Goal: Navigation & Orientation: Find specific page/section

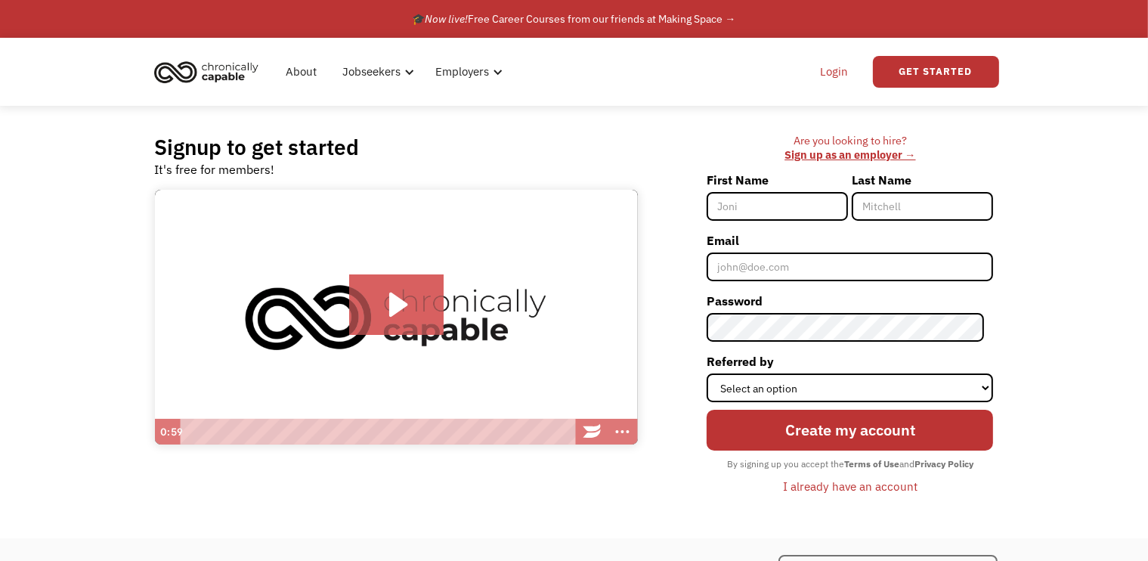
click at [824, 66] on link "Login" at bounding box center [834, 72] width 46 height 48
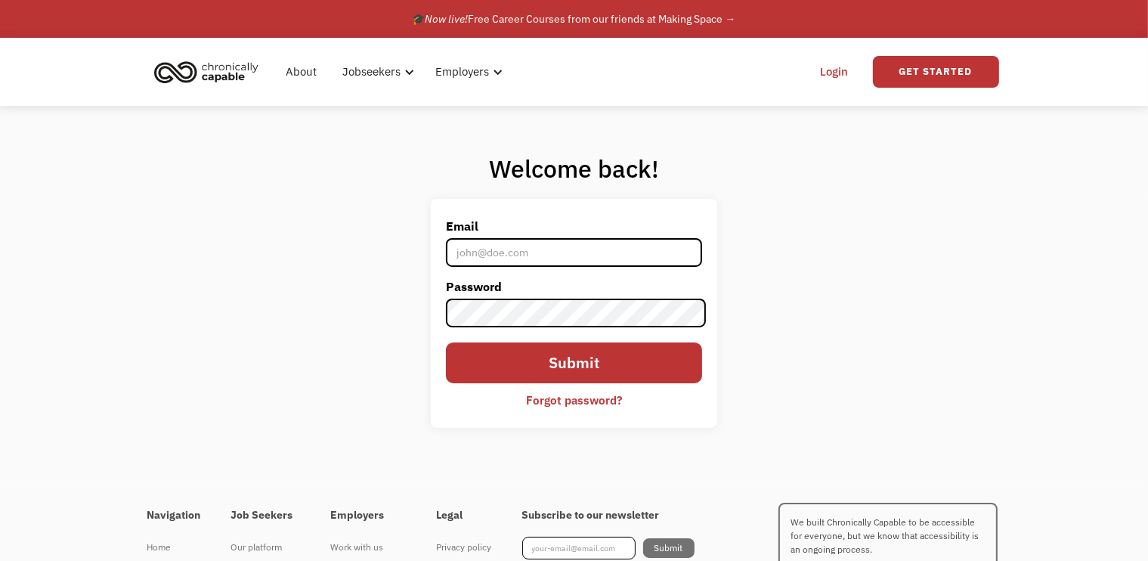
click at [571, 261] on input "Email" at bounding box center [574, 252] width 257 height 29
type input "[EMAIL_ADDRESS][DOMAIN_NAME]"
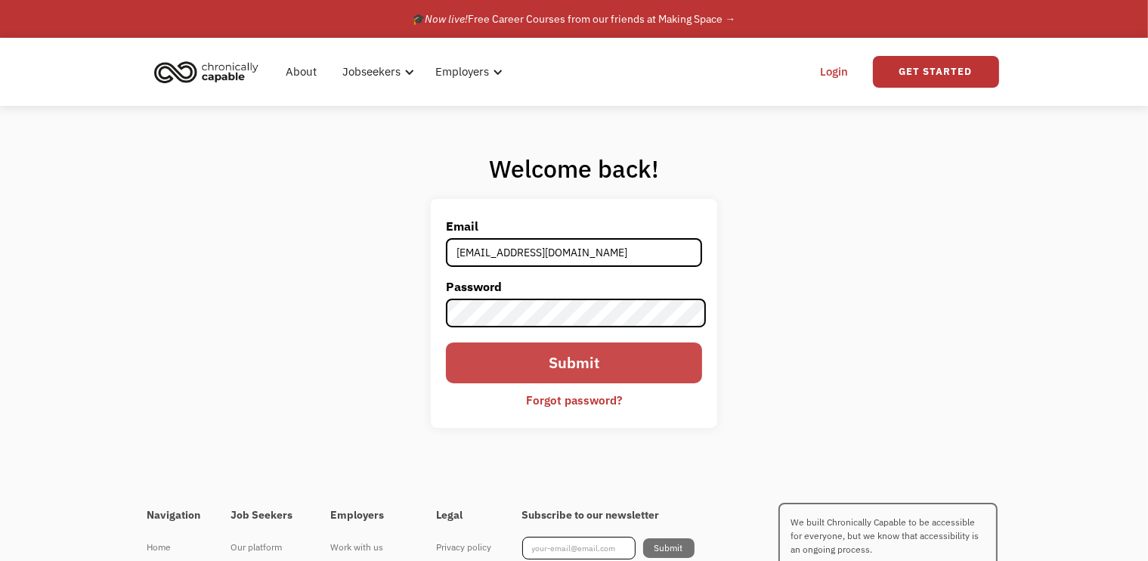
click at [570, 366] on input "Submit" at bounding box center [574, 362] width 257 height 41
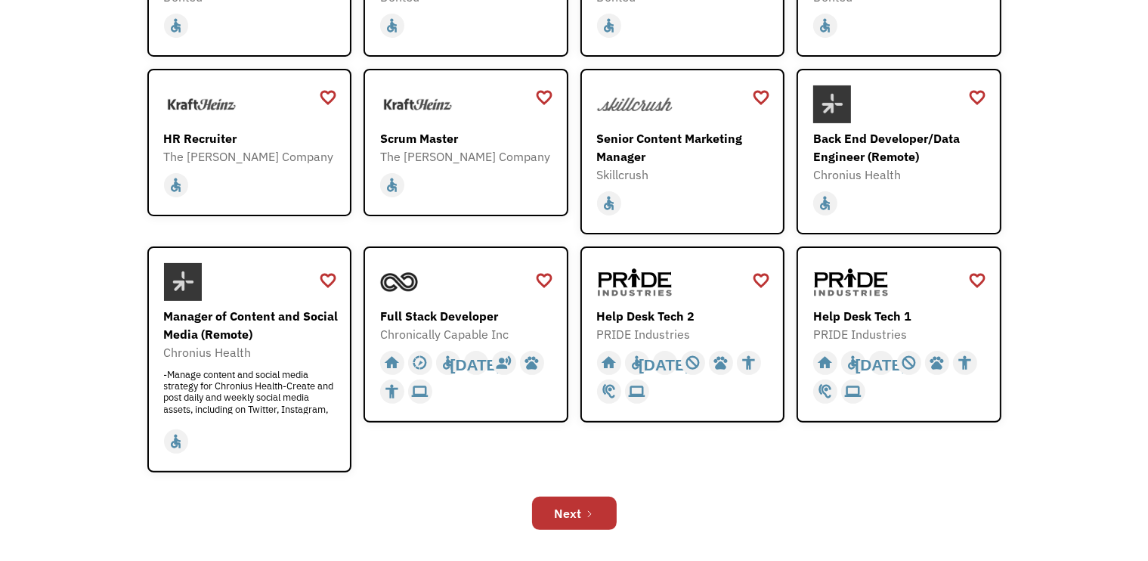
scroll to position [378, 0]
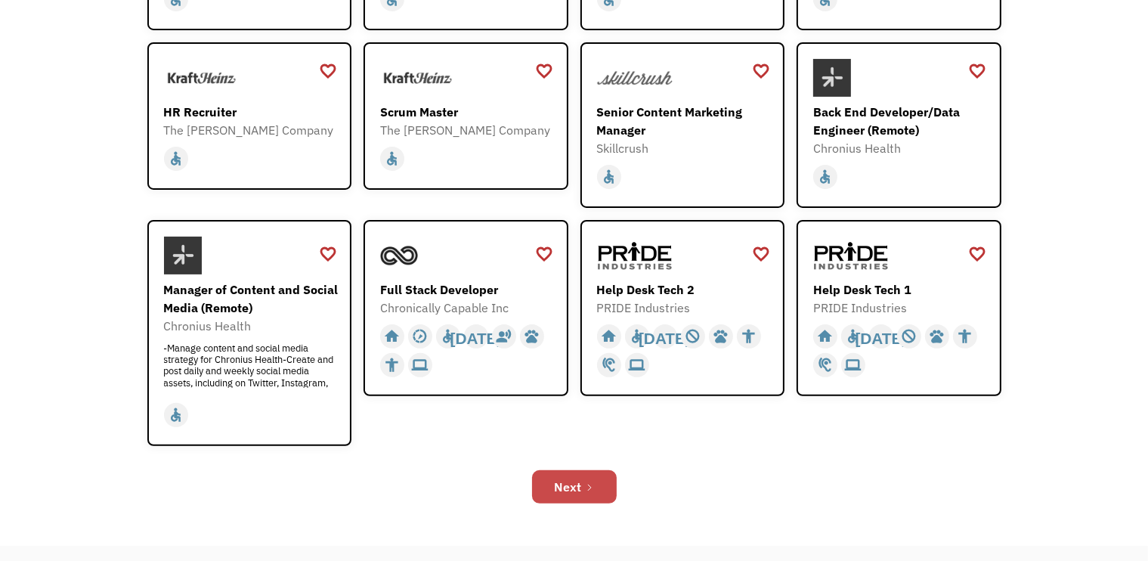
click at [583, 495] on link "Next" at bounding box center [574, 486] width 85 height 33
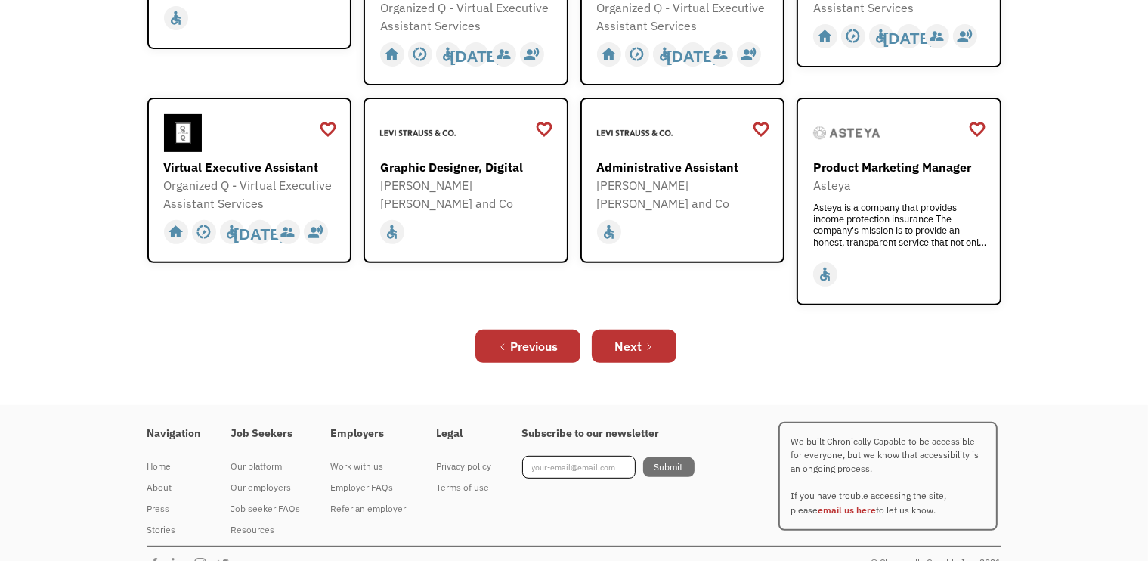
scroll to position [569, 0]
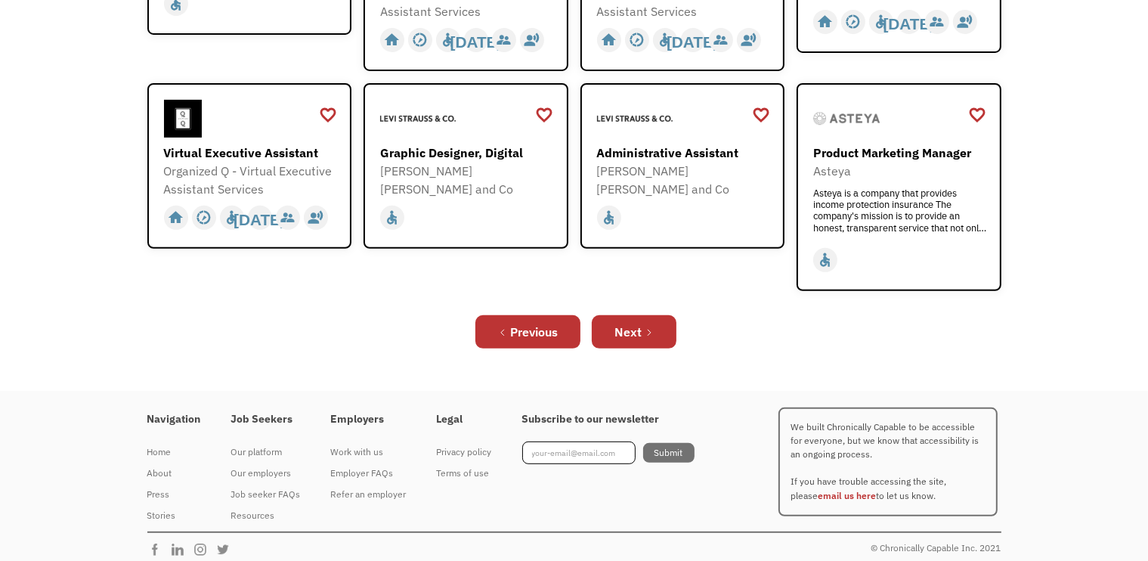
click at [654, 307] on div "Previous Next" at bounding box center [574, 331] width 854 height 48
click at [648, 315] on link "Next" at bounding box center [634, 331] width 85 height 33
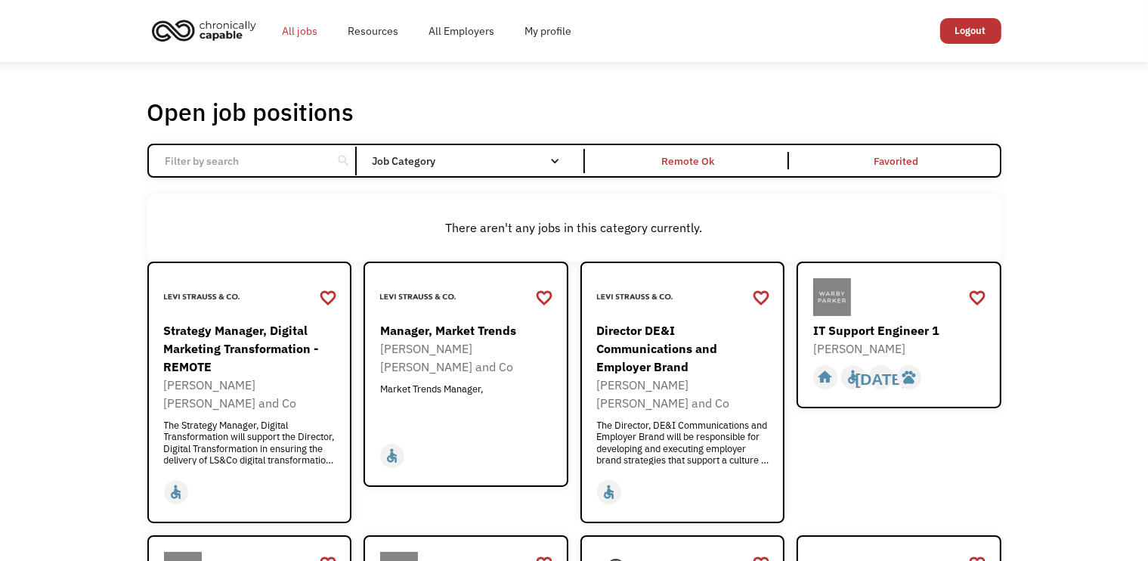
click at [293, 26] on link "All jobs" at bounding box center [300, 31] width 66 height 48
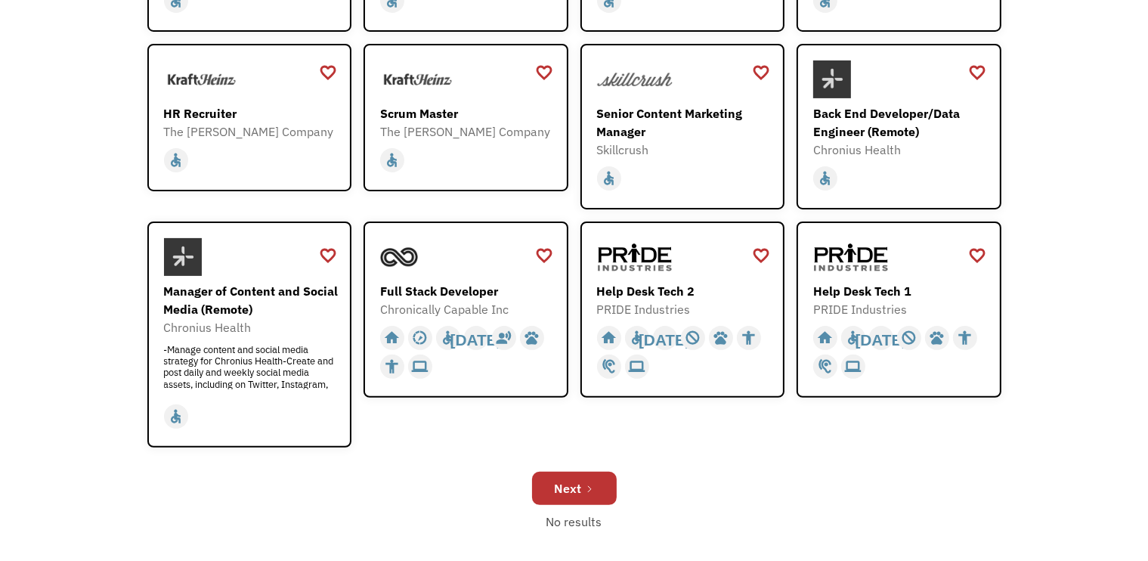
scroll to position [378, 0]
